Goal: Check status: Check status

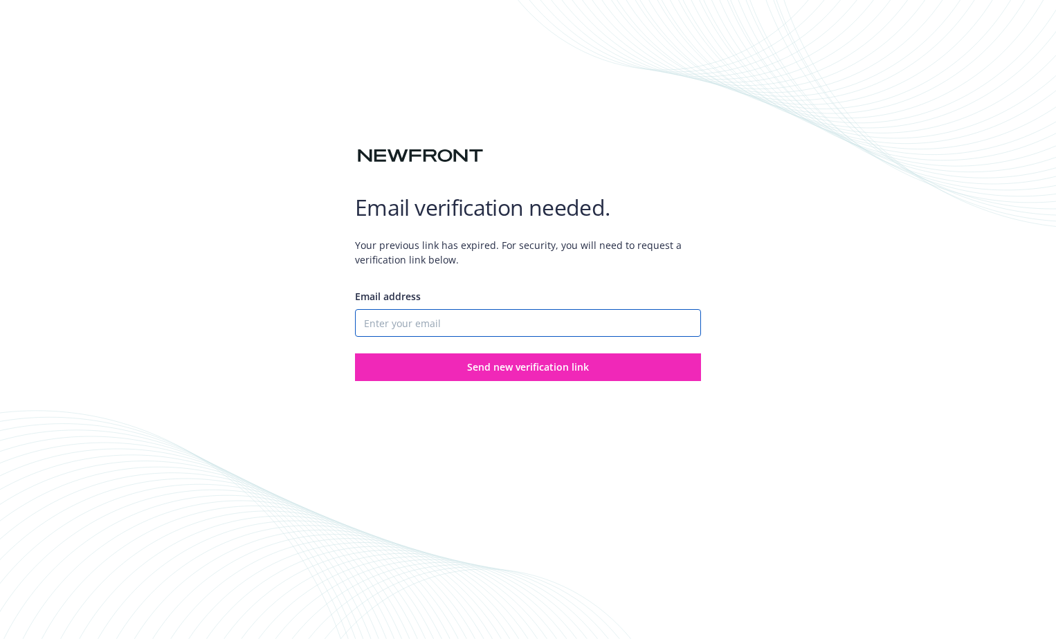
click at [462, 325] on input "Email address" at bounding box center [528, 323] width 346 height 28
type input "[EMAIL_ADDRESS][DOMAIN_NAME]"
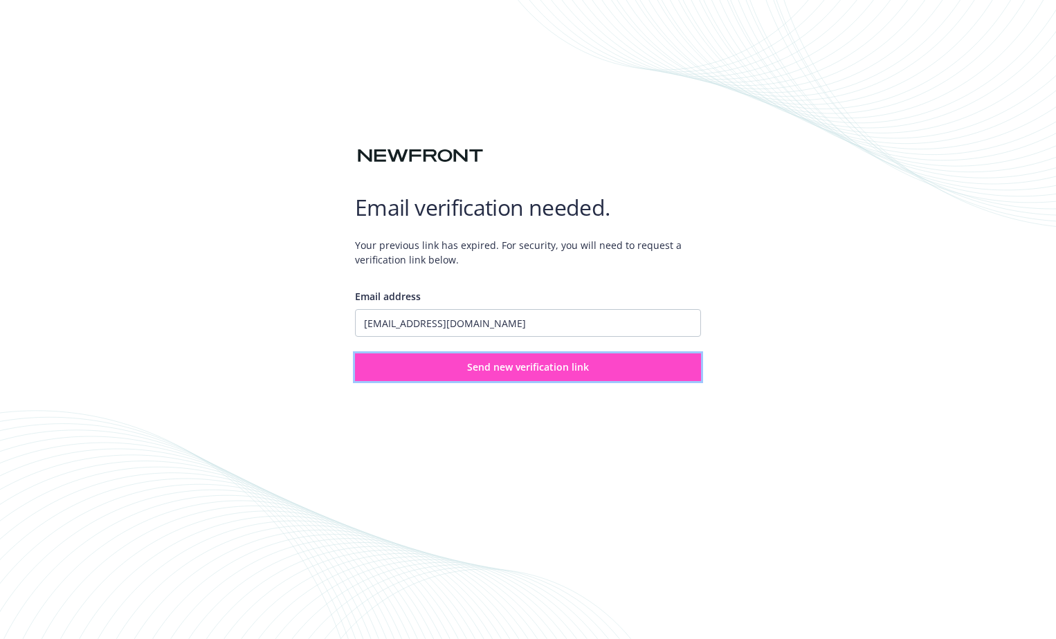
click at [545, 369] on span "Send new verification link" at bounding box center [528, 366] width 122 height 13
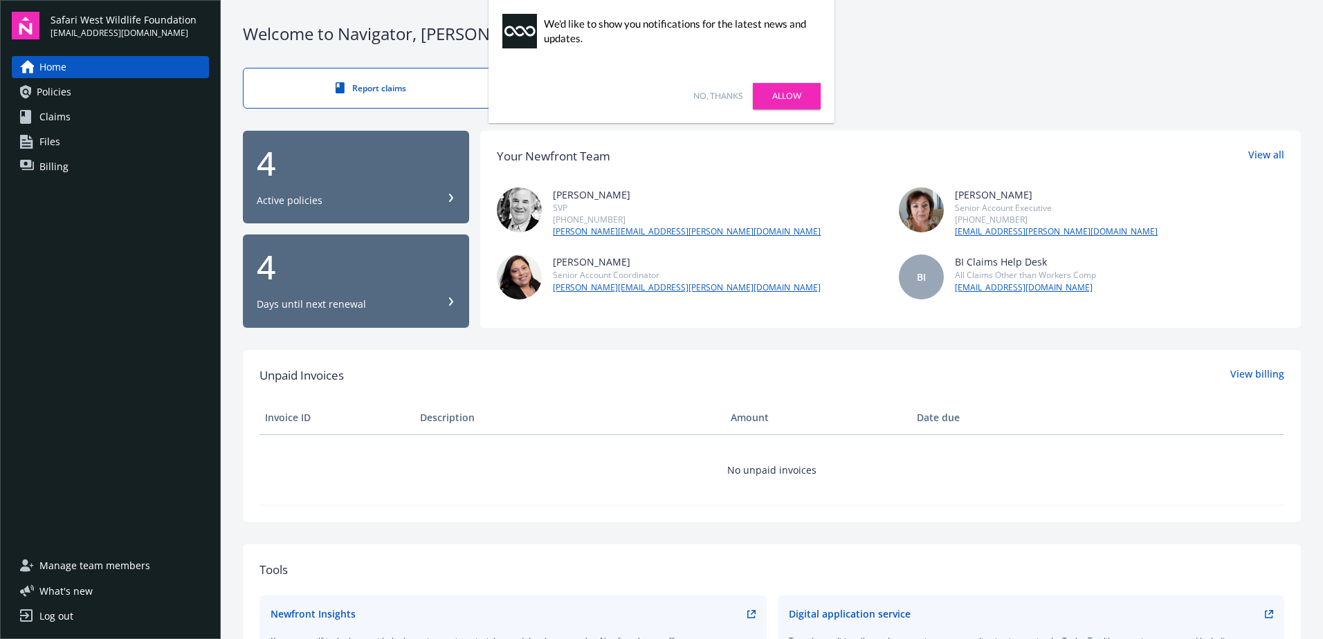
click at [70, 163] on link "Billing" at bounding box center [110, 167] width 197 height 22
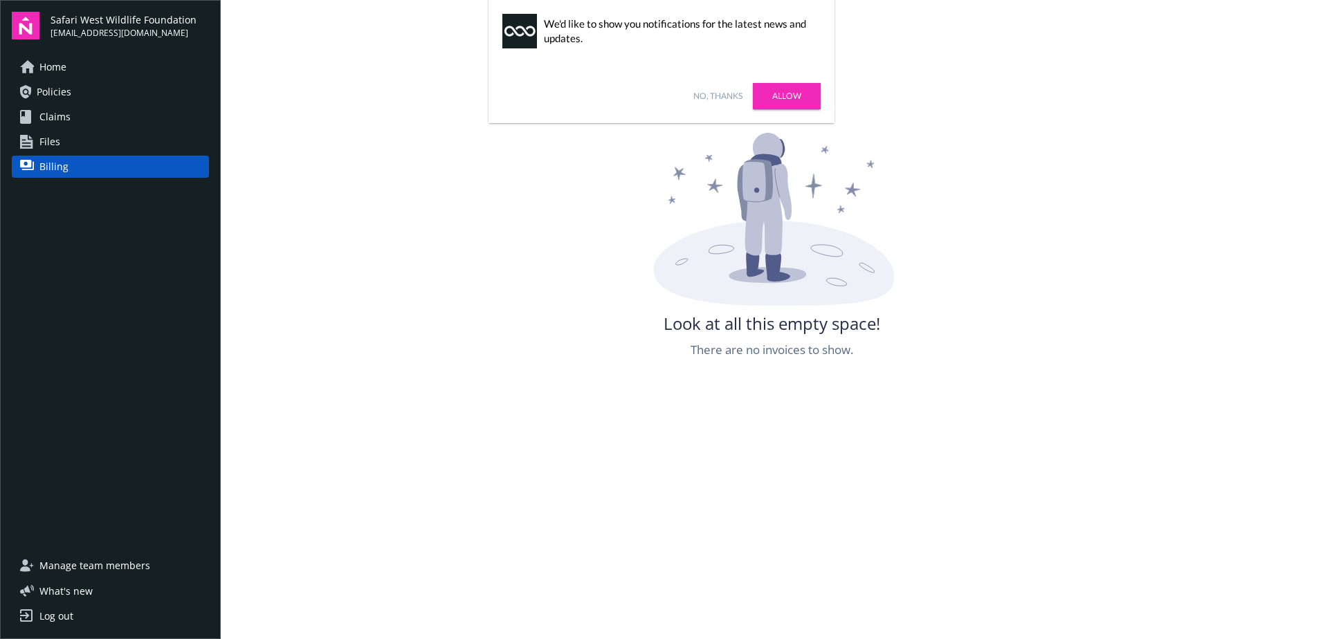
click at [57, 117] on span "Claims" at bounding box center [54, 117] width 31 height 22
